Goal: Task Accomplishment & Management: Manage account settings

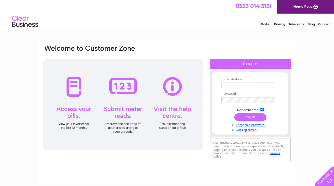
type input "[EMAIL_ADDRESS][DOMAIN_NAME]"
click at [260, 115] on input "submit" at bounding box center [251, 116] width 32 height 7
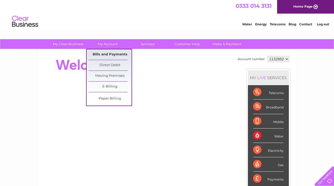
click at [111, 51] on link "Bills and Payments" at bounding box center [110, 54] width 43 height 10
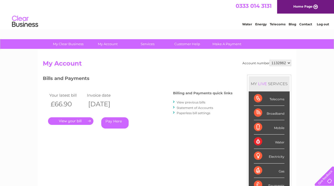
click at [78, 122] on link "." at bounding box center [70, 121] width 45 height 8
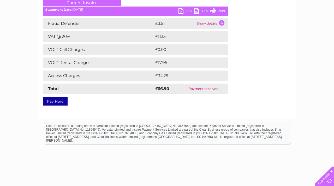
scroll to position [2, 0]
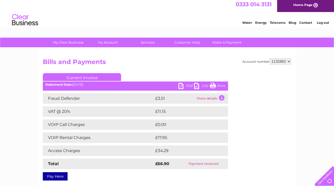
click at [183, 85] on link "PDF" at bounding box center [187, 87] width 16 height 8
